Goal: Task Accomplishment & Management: Manage account settings

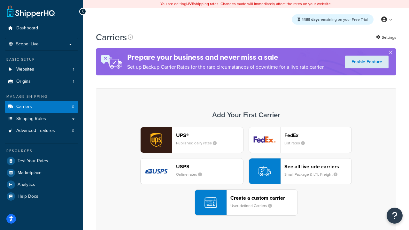
click at [246, 171] on div "UPS® Published daily rates FedEx List rates USPS Online rates See all live rate…" at bounding box center [245, 171] width 287 height 89
click at [318, 135] on header "FedEx" at bounding box center [317, 135] width 67 height 6
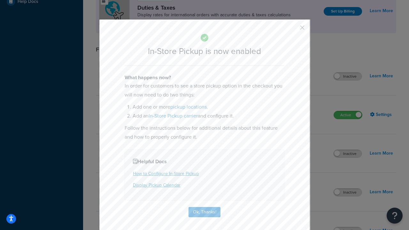
click at [292, 30] on button "button" at bounding box center [293, 30] width 2 height 2
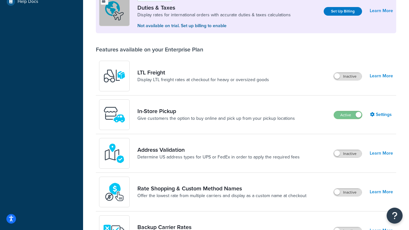
scroll to position [195, 0]
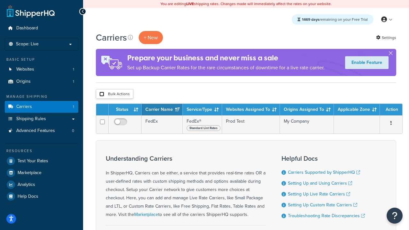
click at [102, 94] on input "checkbox" at bounding box center [101, 94] width 5 height 5
checkbox input "true"
click at [0, 0] on button "Delete" at bounding box center [0, 0] width 0 height 0
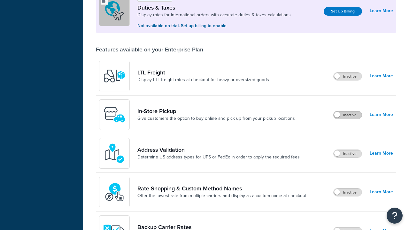
click at [347, 111] on label "Inactive" at bounding box center [347, 115] width 28 height 8
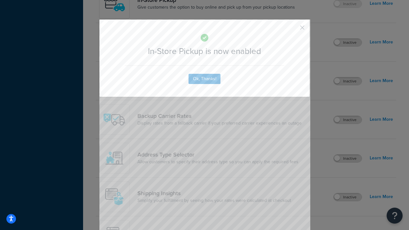
click at [292, 30] on button "button" at bounding box center [293, 30] width 2 height 2
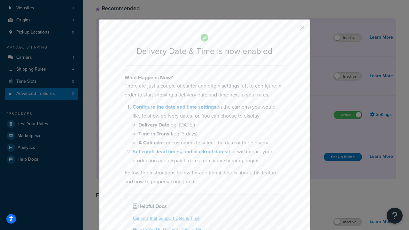
click at [292, 30] on button "button" at bounding box center [293, 30] width 2 height 2
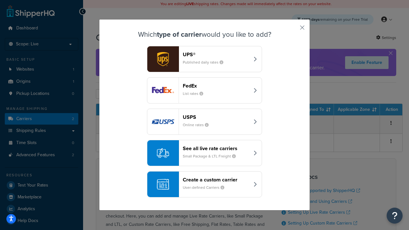
click at [204, 184] on div "Create a custom carrier User-defined Carriers" at bounding box center [216, 184] width 67 height 15
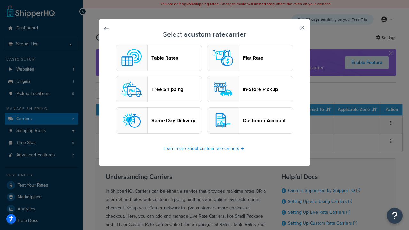
click at [250, 89] on header "In-Store Pickup" at bounding box center [268, 89] width 50 height 6
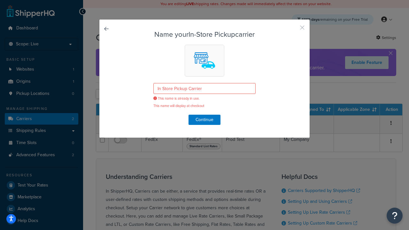
click at [292, 30] on button "button" at bounding box center [293, 30] width 2 height 2
click at [102, 94] on input "checkbox" at bounding box center [101, 94] width 5 height 5
checkbox input "true"
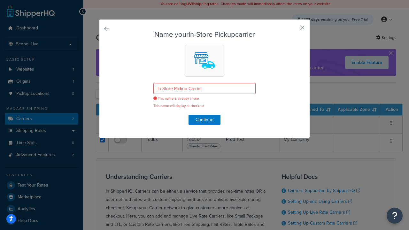
click at [0, 0] on button "Delete" at bounding box center [0, 0] width 0 height 0
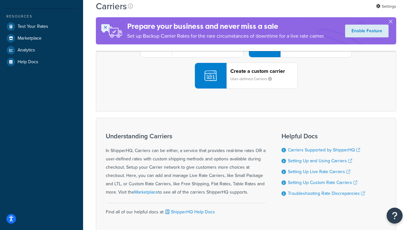
click at [246, 89] on div "UPS® Published daily rates FedEx List rates USPS Online rates See all live rate…" at bounding box center [245, 44] width 287 height 89
click at [246, 83] on div "Create a custom carrier User-defined Carriers" at bounding box center [263, 75] width 67 height 15
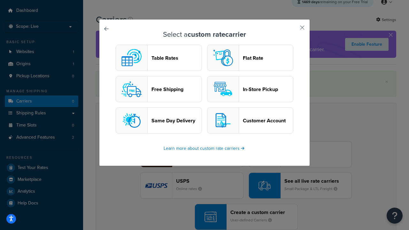
click at [250, 89] on header "In-Store Pickup" at bounding box center [268, 89] width 50 height 6
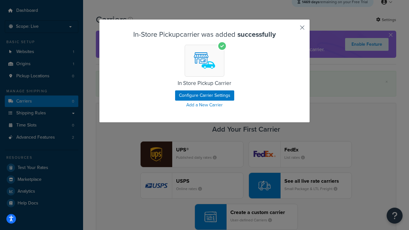
click at [292, 30] on button "button" at bounding box center [293, 30] width 2 height 2
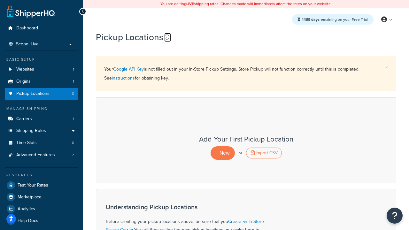
click at [167, 37] on icon at bounding box center [166, 36] width 5 height 5
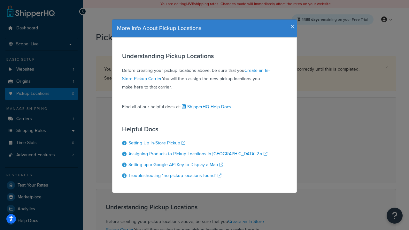
click at [291, 24] on icon "button" at bounding box center [292, 27] width 4 height 6
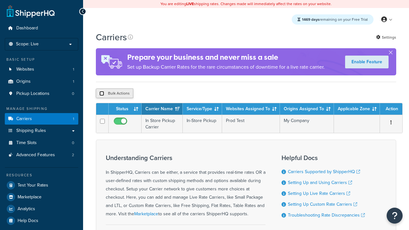
click at [102, 94] on input "checkbox" at bounding box center [101, 93] width 5 height 5
checkbox input "true"
click at [0, 0] on button "Delete" at bounding box center [0, 0] width 0 height 0
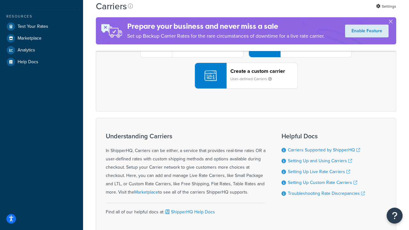
click at [246, 89] on div "UPS® Published daily rates FedEx List rates USPS Online rates See all live rate…" at bounding box center [245, 44] width 287 height 89
click at [318, 11] on header "FedEx" at bounding box center [317, 8] width 67 height 6
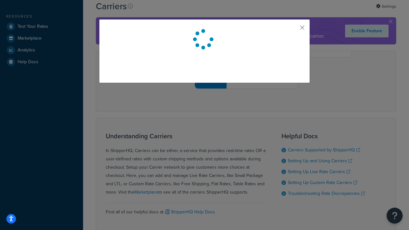
scroll to position [18, 0]
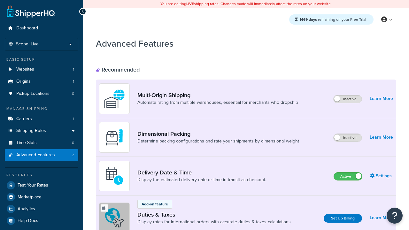
scroll to position [207, 0]
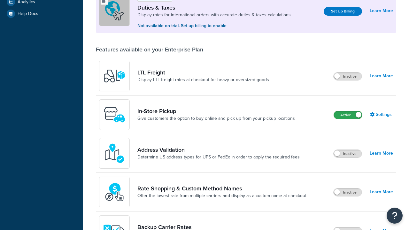
click at [348, 115] on label "Active" at bounding box center [348, 115] width 28 height 8
